Goal: Information Seeking & Learning: Learn about a topic

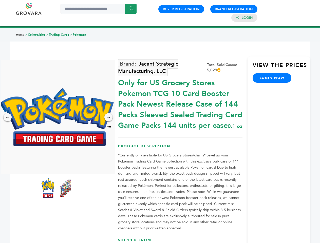
click at [57, 117] on img at bounding box center [57, 117] width 114 height 58
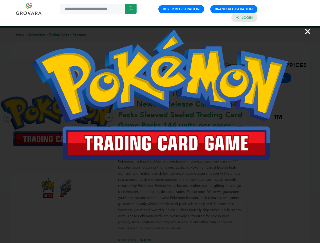
click at [8, 117] on div "×" at bounding box center [160, 121] width 320 height 243
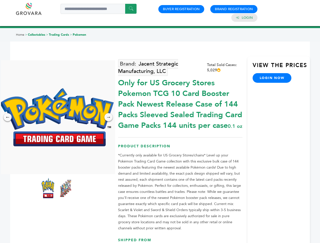
click at [108, 117] on div "→" at bounding box center [108, 117] width 8 height 8
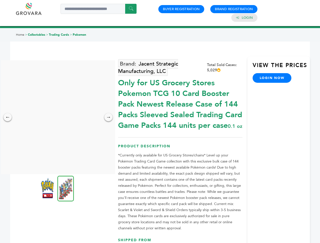
click at [48, 188] on img at bounding box center [47, 188] width 13 height 20
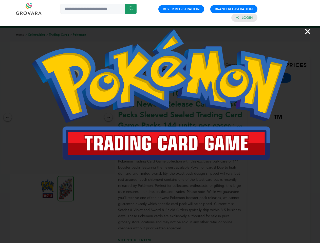
click at [66, 188] on div "×" at bounding box center [160, 121] width 320 height 243
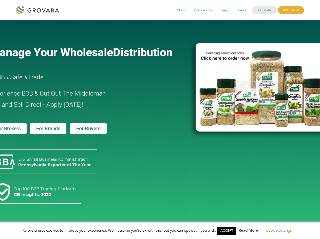
click at [228, 230] on link "ACCEPT" at bounding box center [226, 230] width 19 height 8
